Goal: Transaction & Acquisition: Purchase product/service

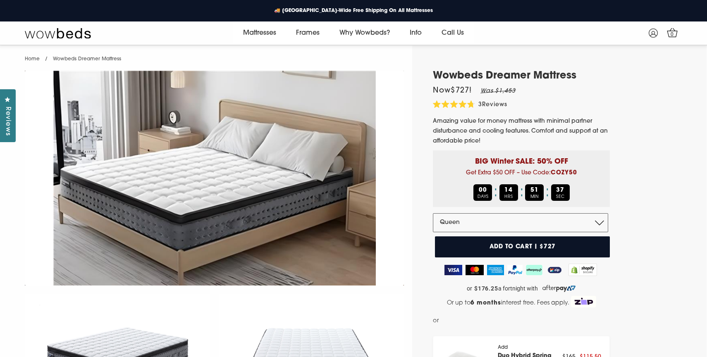
select select "Queen"
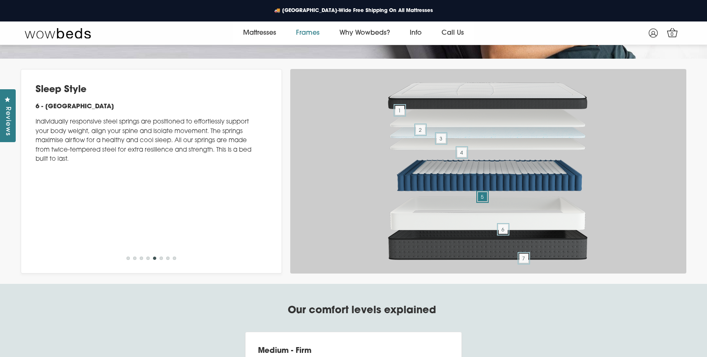
scroll to position [54, 0]
click at [306, 32] on link "Frames" at bounding box center [307, 33] width 43 height 23
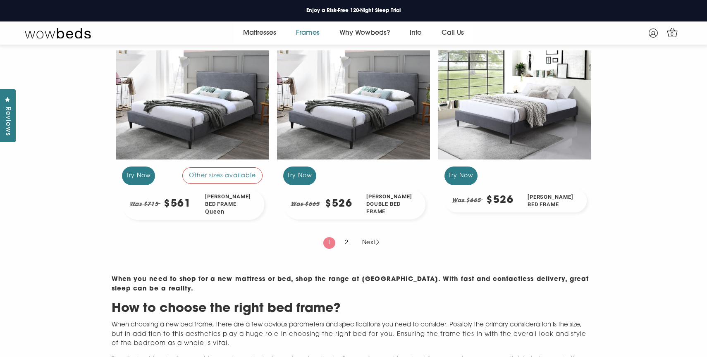
scroll to position [812, 0]
click at [350, 249] on link "2" at bounding box center [347, 244] width 12 height 12
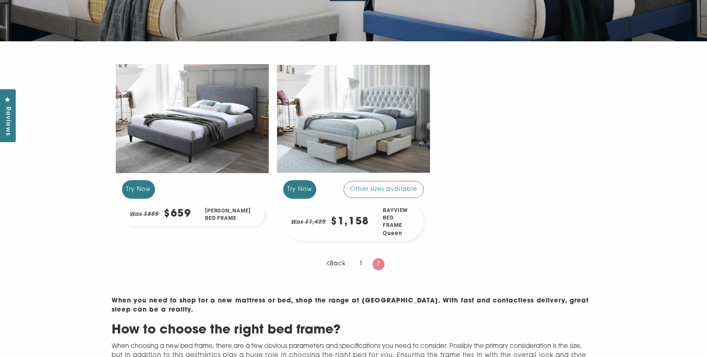
scroll to position [212, 0]
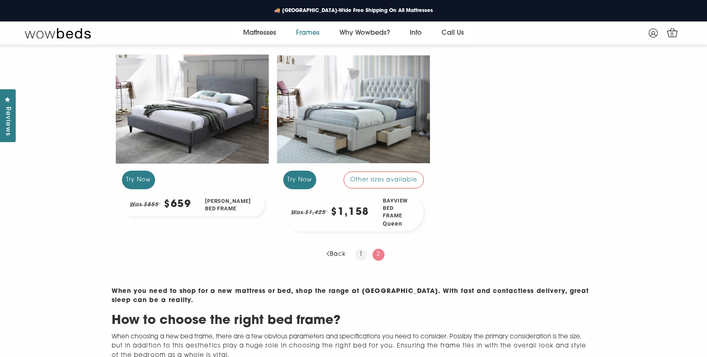
click at [362, 255] on link "1" at bounding box center [361, 255] width 12 height 12
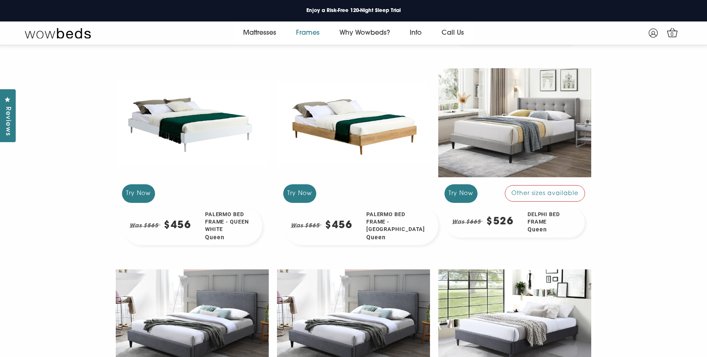
scroll to position [572, 0]
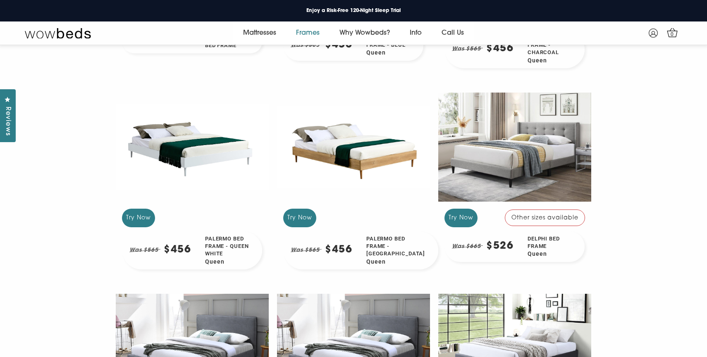
click at [550, 159] on div at bounding box center [514, 147] width 153 height 115
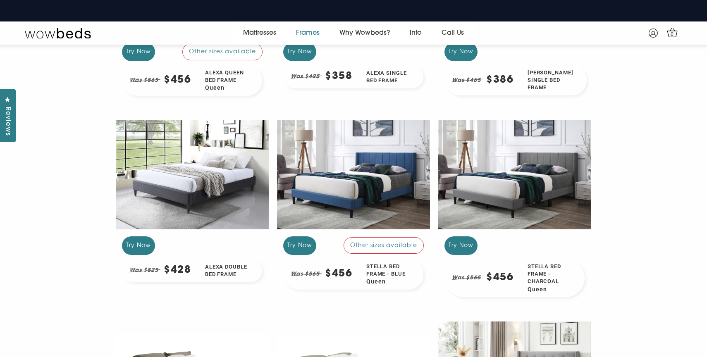
scroll to position [340, 0]
click at [378, 199] on div at bounding box center [353, 174] width 153 height 115
